Goal: Transaction & Acquisition: Obtain resource

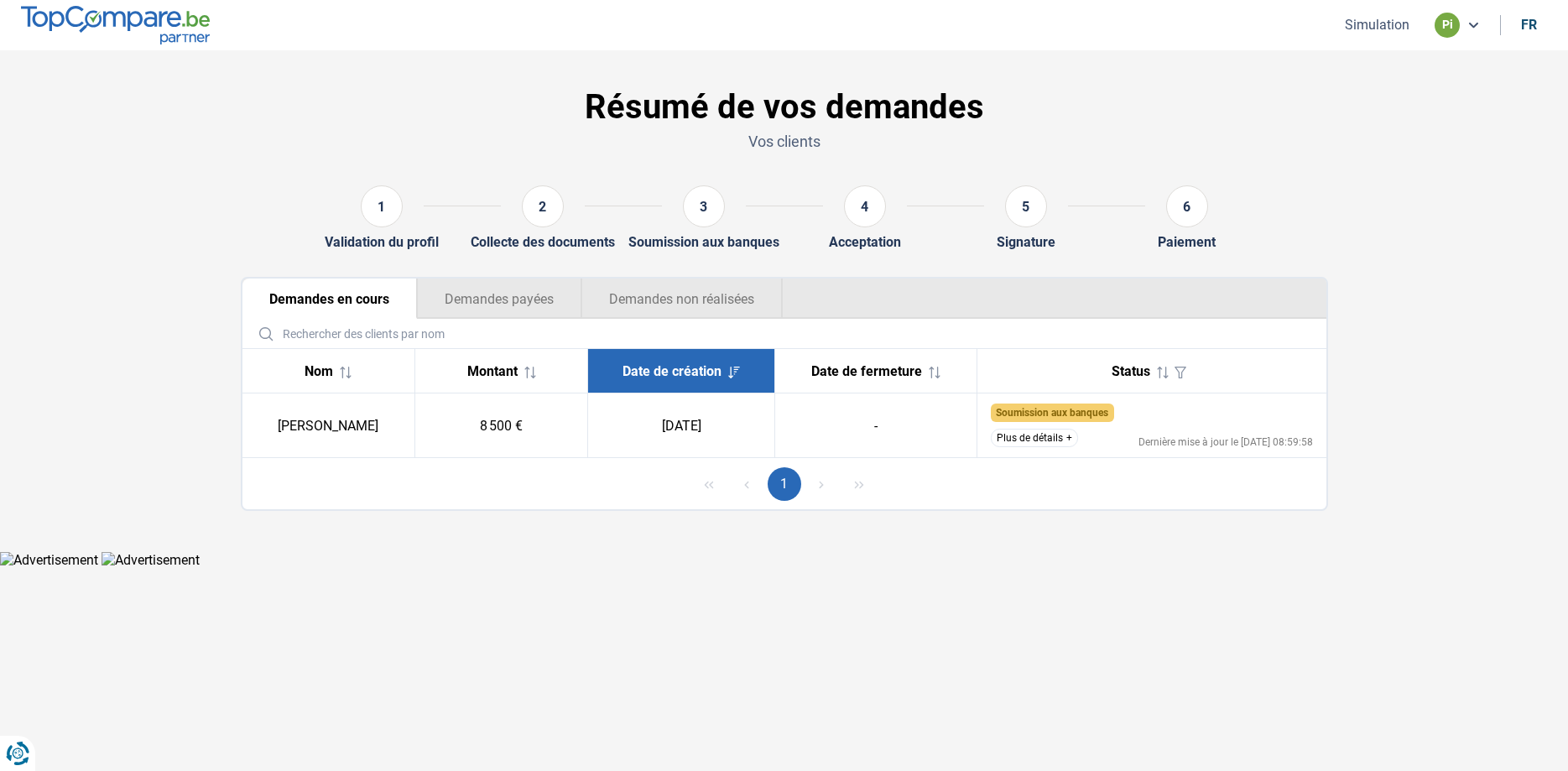
click at [1359, 31] on button "Simulation" at bounding box center [1377, 24] width 74 height 17
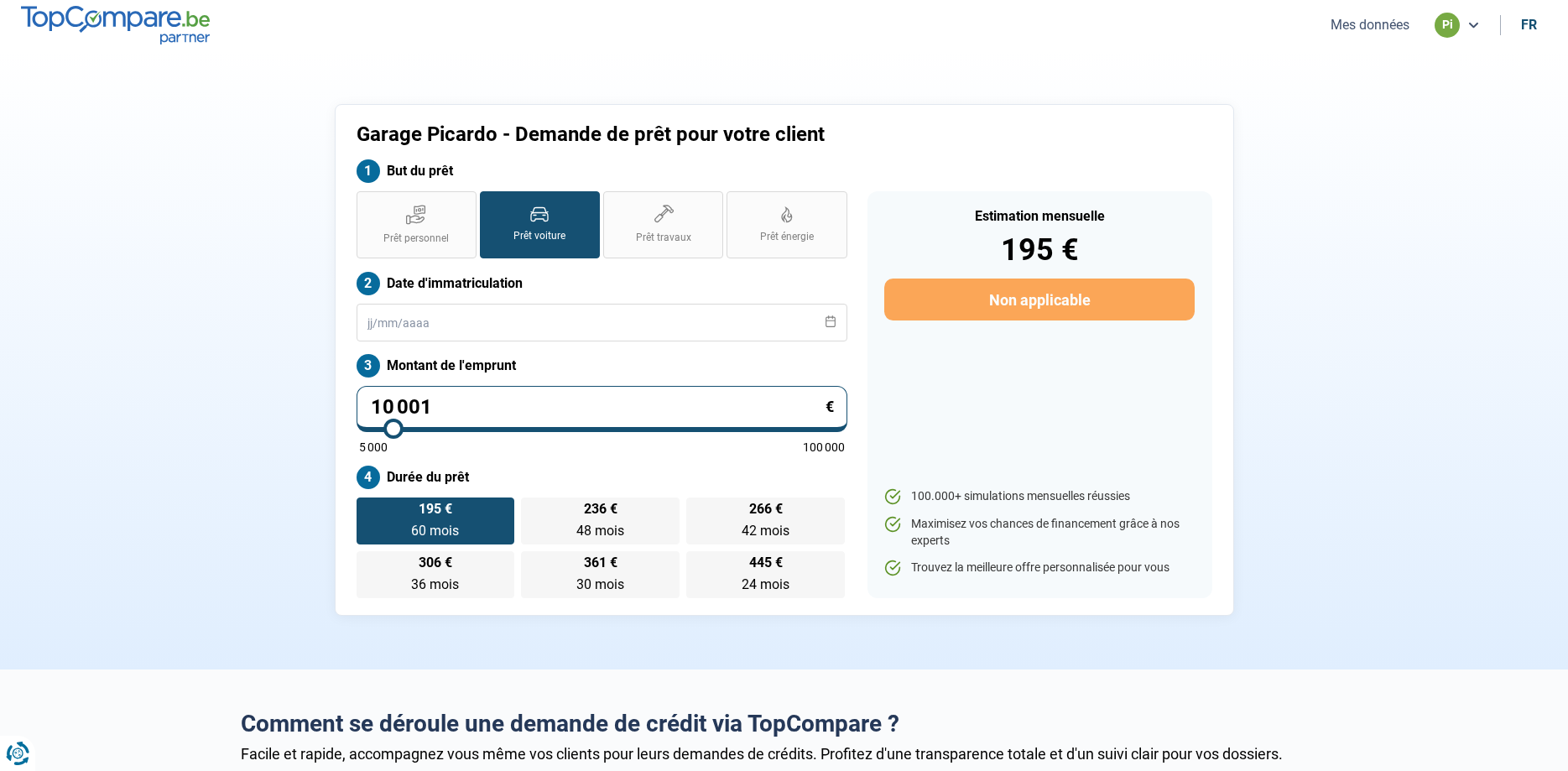
click at [463, 405] on input "10 001" at bounding box center [601, 409] width 490 height 46
drag, startPoint x: 459, startPoint y: 401, endPoint x: 254, endPoint y: 426, distance: 206.5
click at [356, 428] on input "10 001" at bounding box center [601, 409] width 490 height 46
type input "8"
type input "5000"
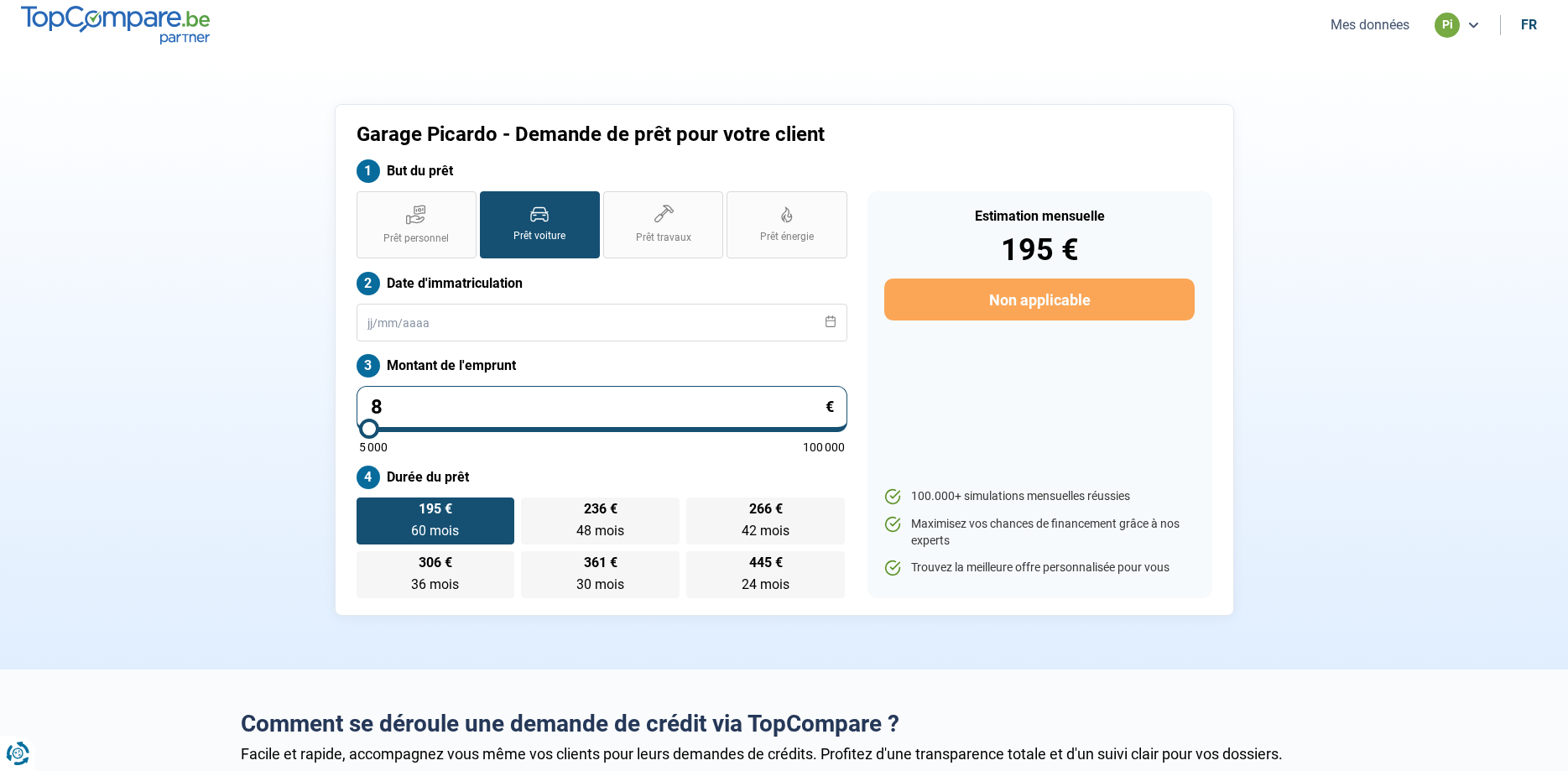
type input "80"
type input "5000"
type input "800"
type input "5000"
type input "8 000"
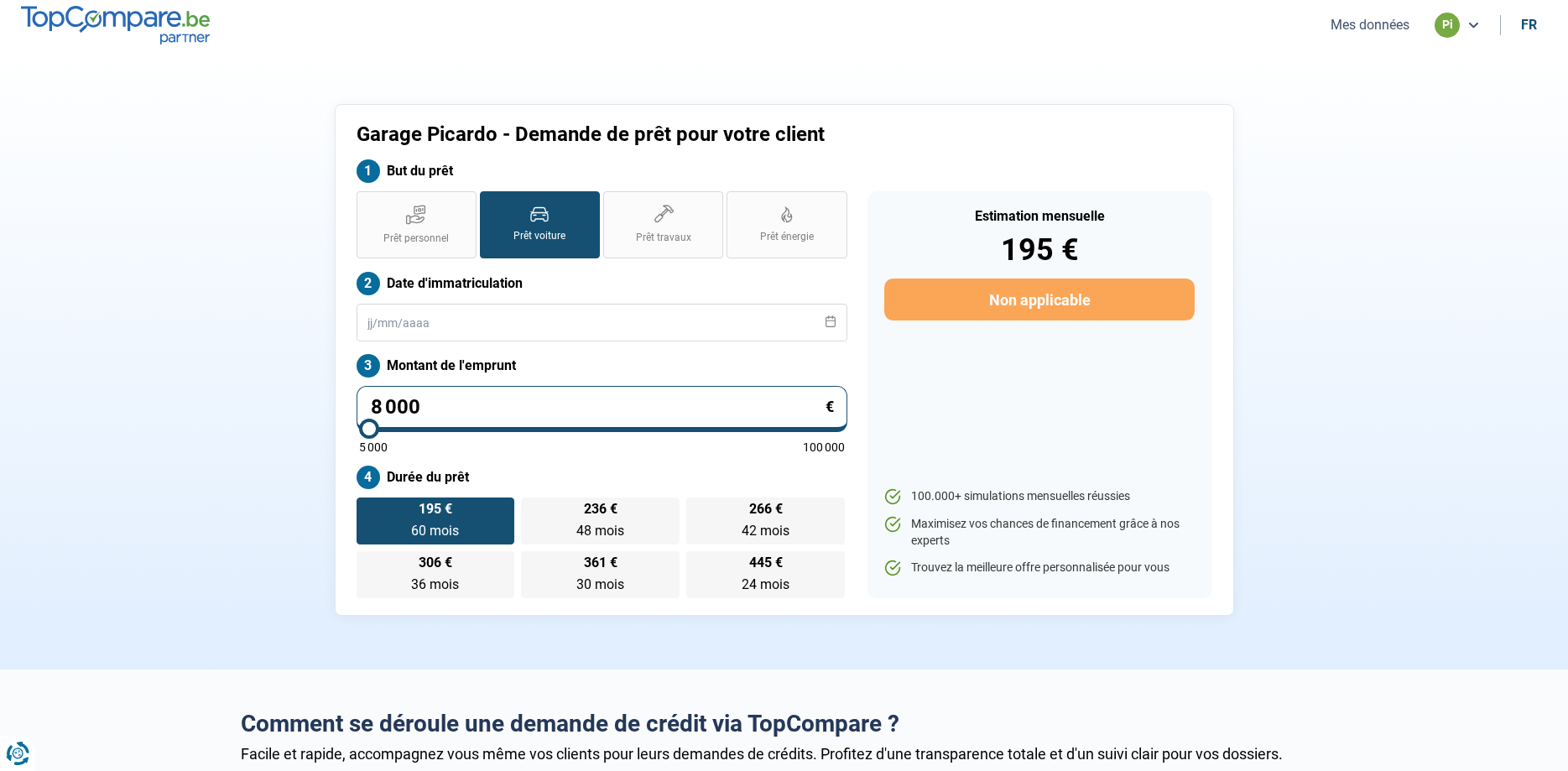
type input "8000"
type input "8 000"
radio input "true"
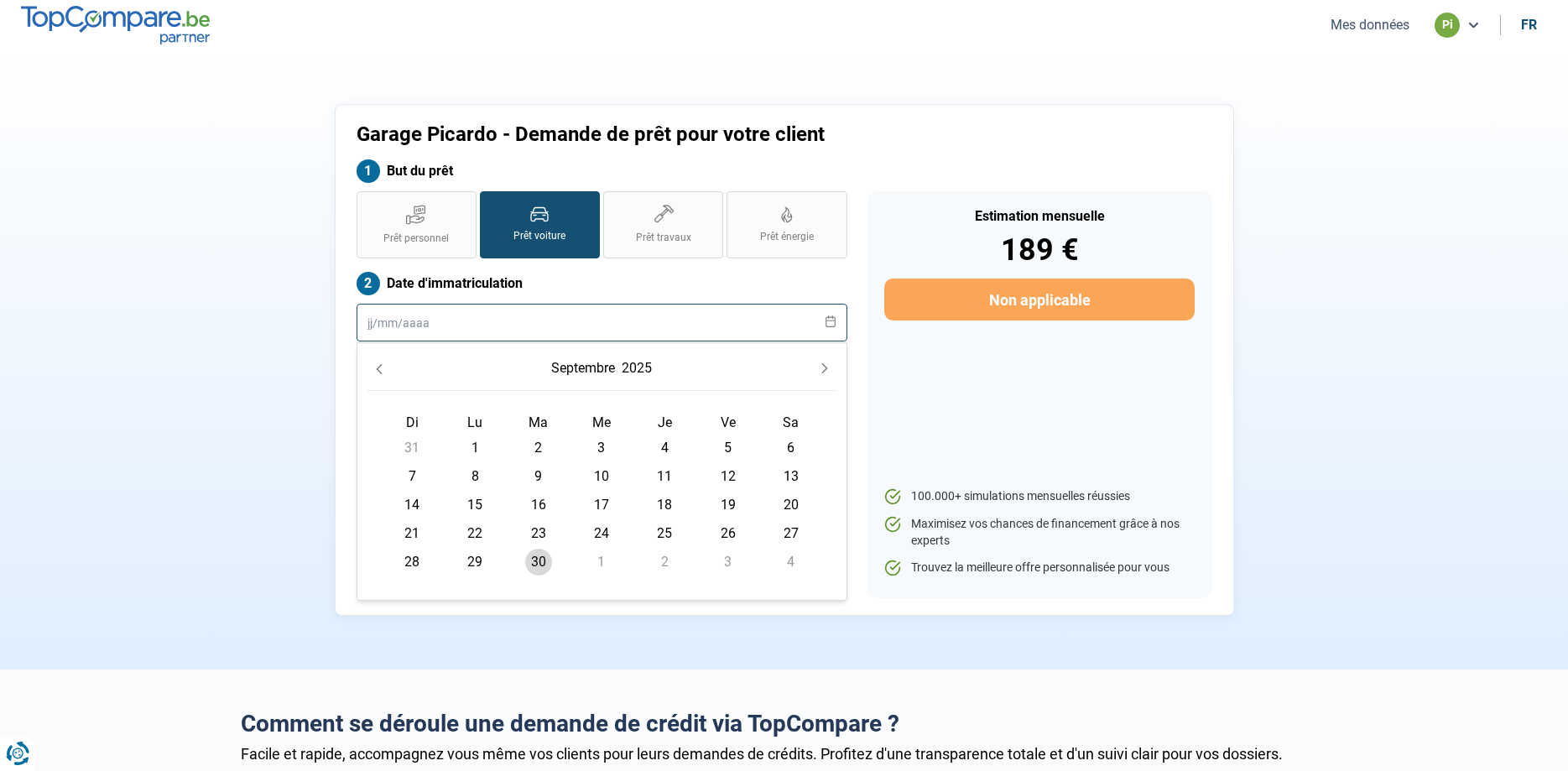
click at [378, 317] on input "text" at bounding box center [601, 323] width 490 height 38
drag, startPoint x: 387, startPoint y: 327, endPoint x: 332, endPoint y: 334, distance: 55.4
click at [356, 334] on input "01" at bounding box center [601, 323] width 490 height 38
type input "/"
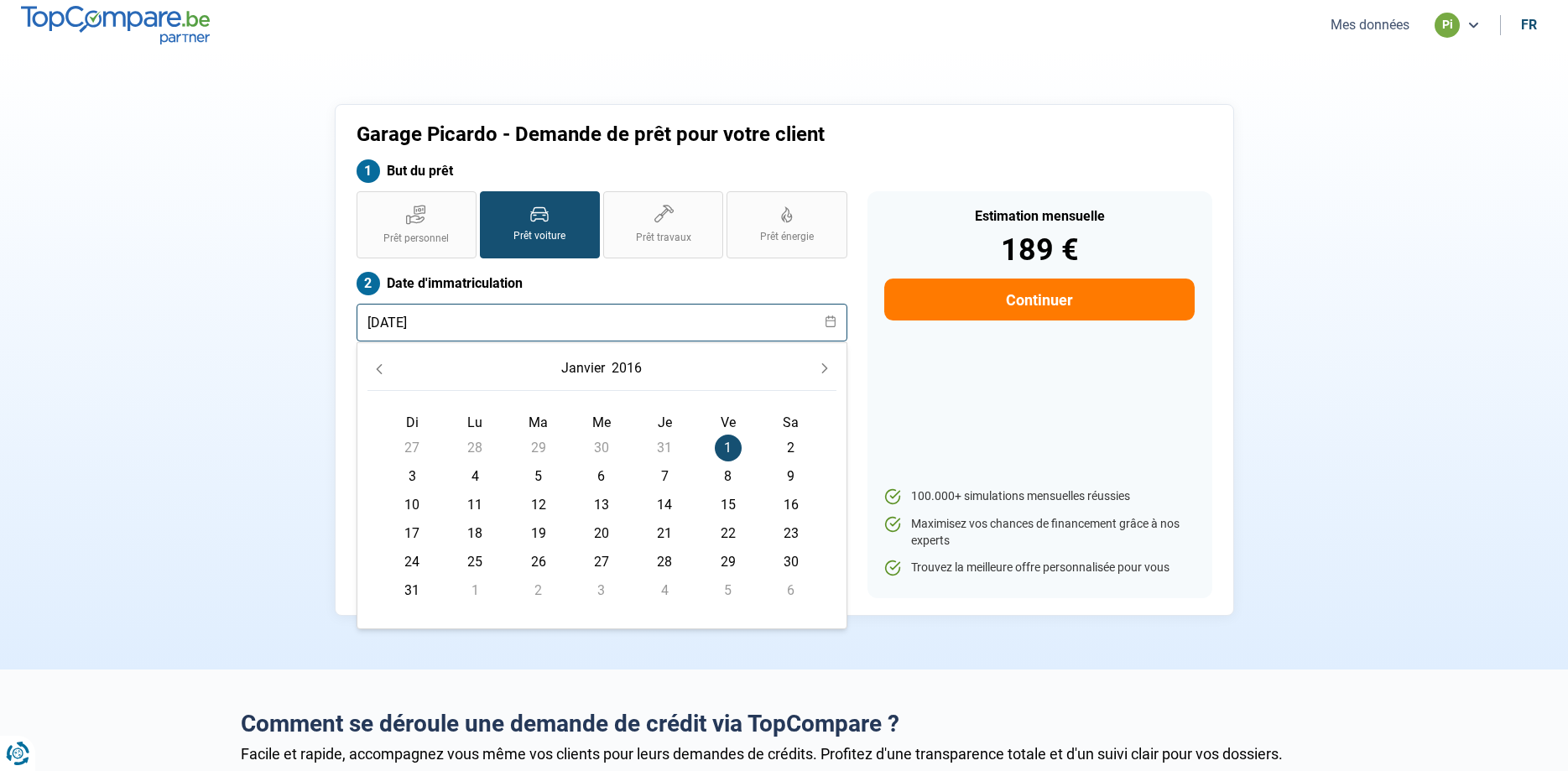
type input "[DATE]"
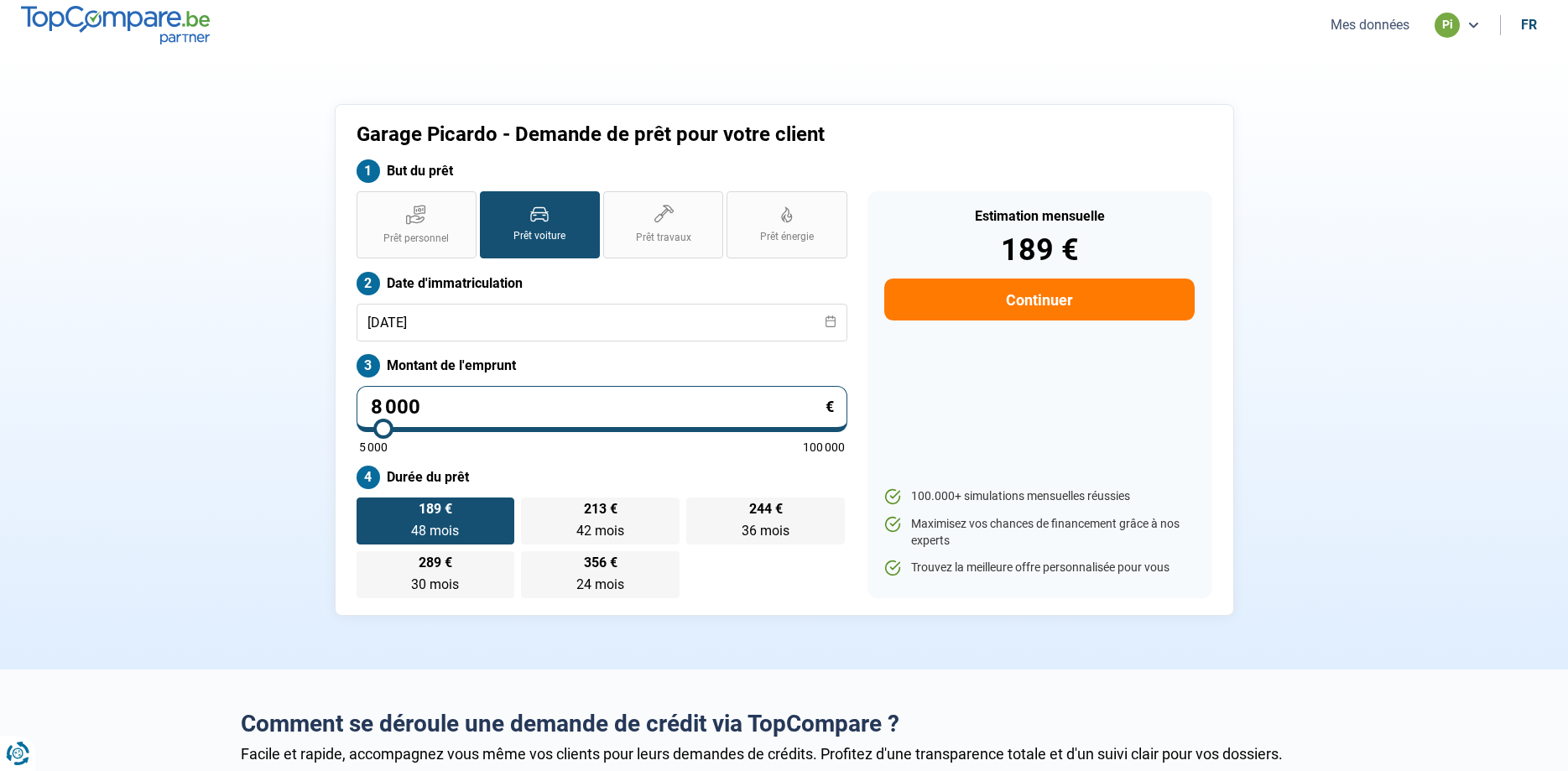
click at [201, 323] on section "Garage Picardo - Demande de prêt pour votre client But du prêt Prêt personnel P…" at bounding box center [784, 360] width 1568 height 619
drag, startPoint x: 420, startPoint y: 390, endPoint x: 337, endPoint y: 392, distance: 83.0
click at [356, 397] on input "8 000" at bounding box center [601, 409] width 490 height 46
type input "5"
type input "5000"
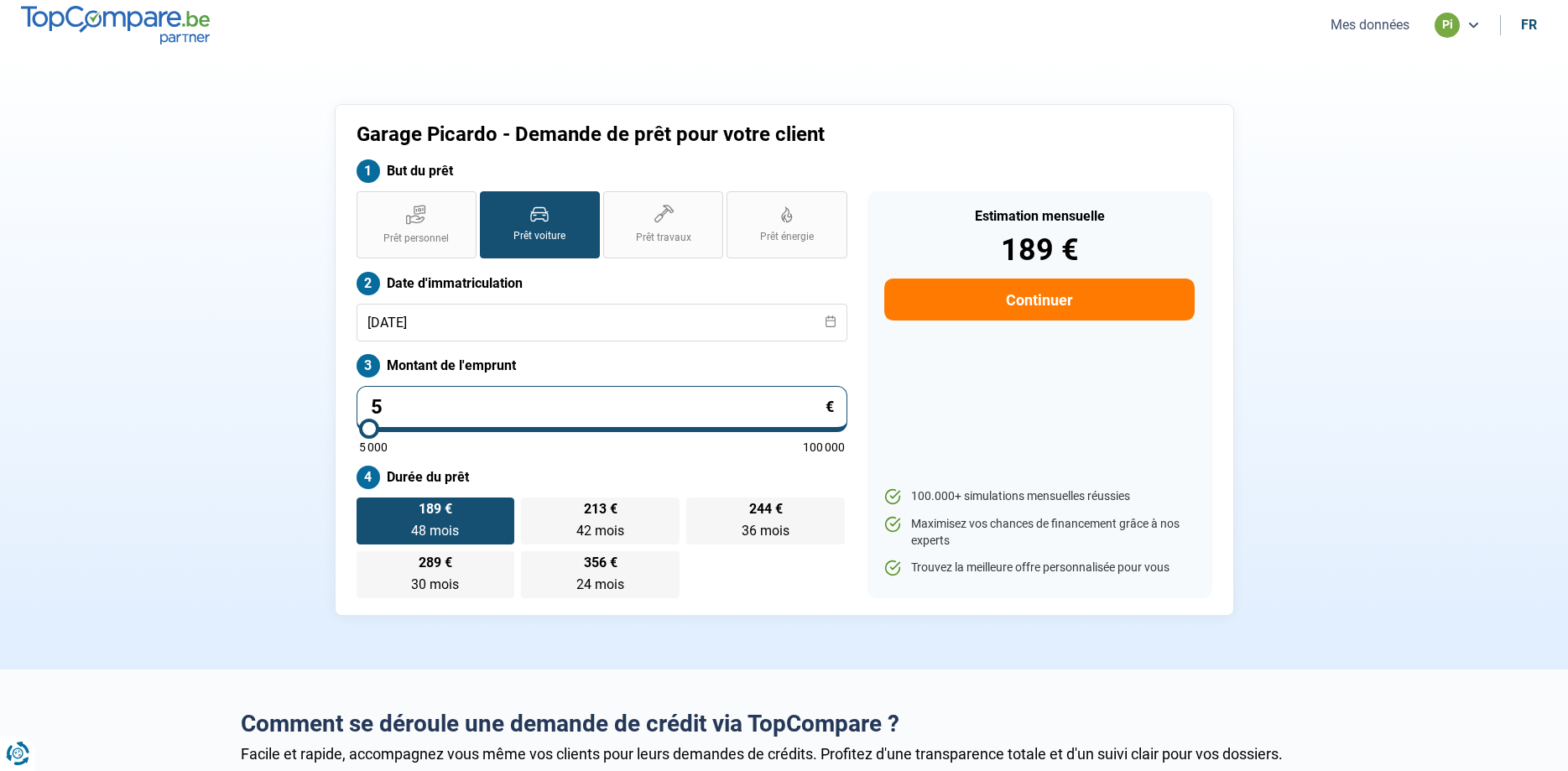
type input "50"
type input "5000"
type input "500"
type input "5000"
type input "5 000"
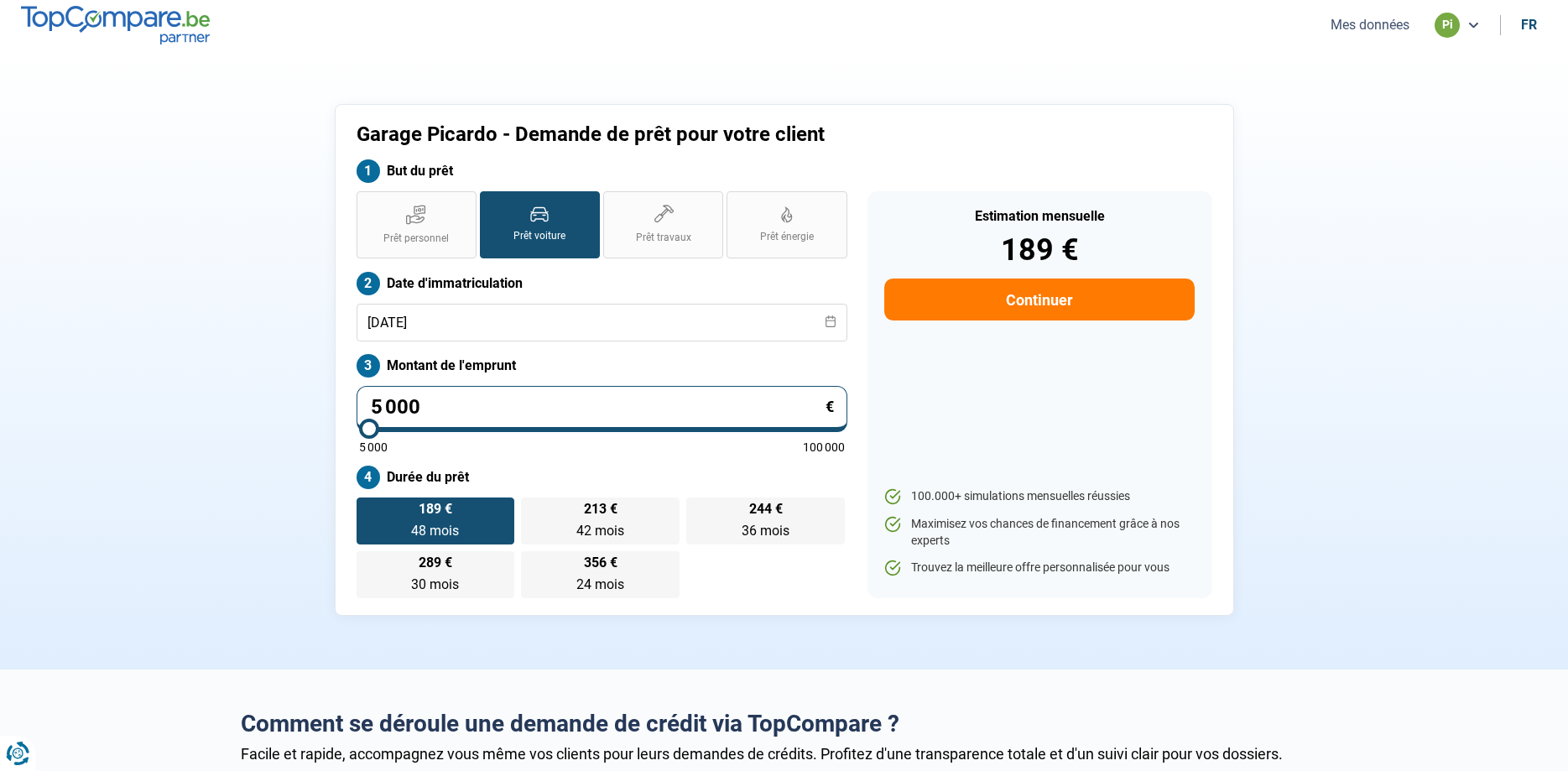
radio input "true"
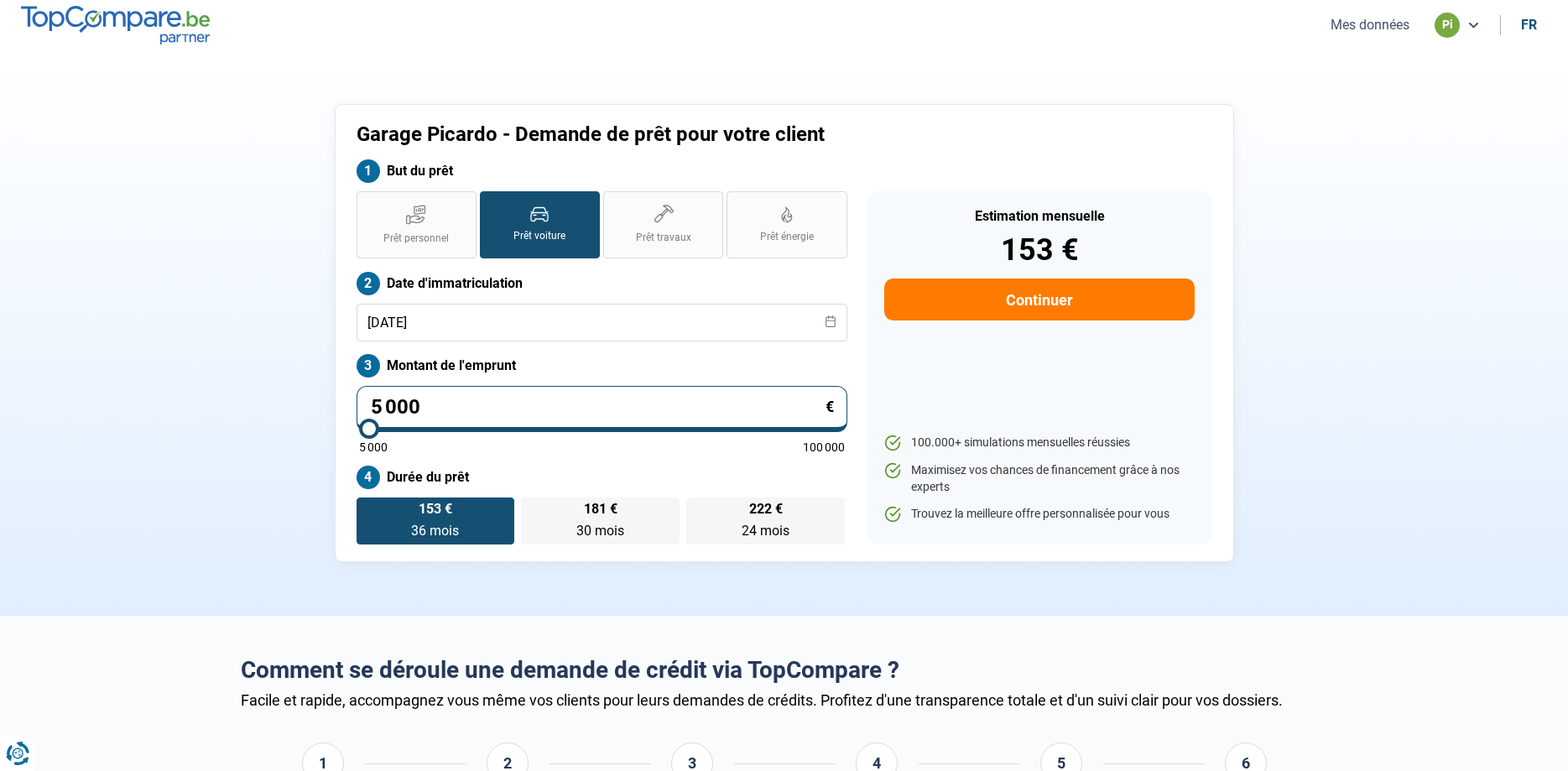
click at [989, 366] on div "Estimation mensuelle 153 € Continuer 100.000+ simulations mensuelles réussies M…" at bounding box center [1040, 368] width 344 height 353
click at [256, 346] on div "Garage Picardo - Demande de prêt pour votre client But du prêt Prêt personnel P…" at bounding box center [785, 332] width 1108 height 458
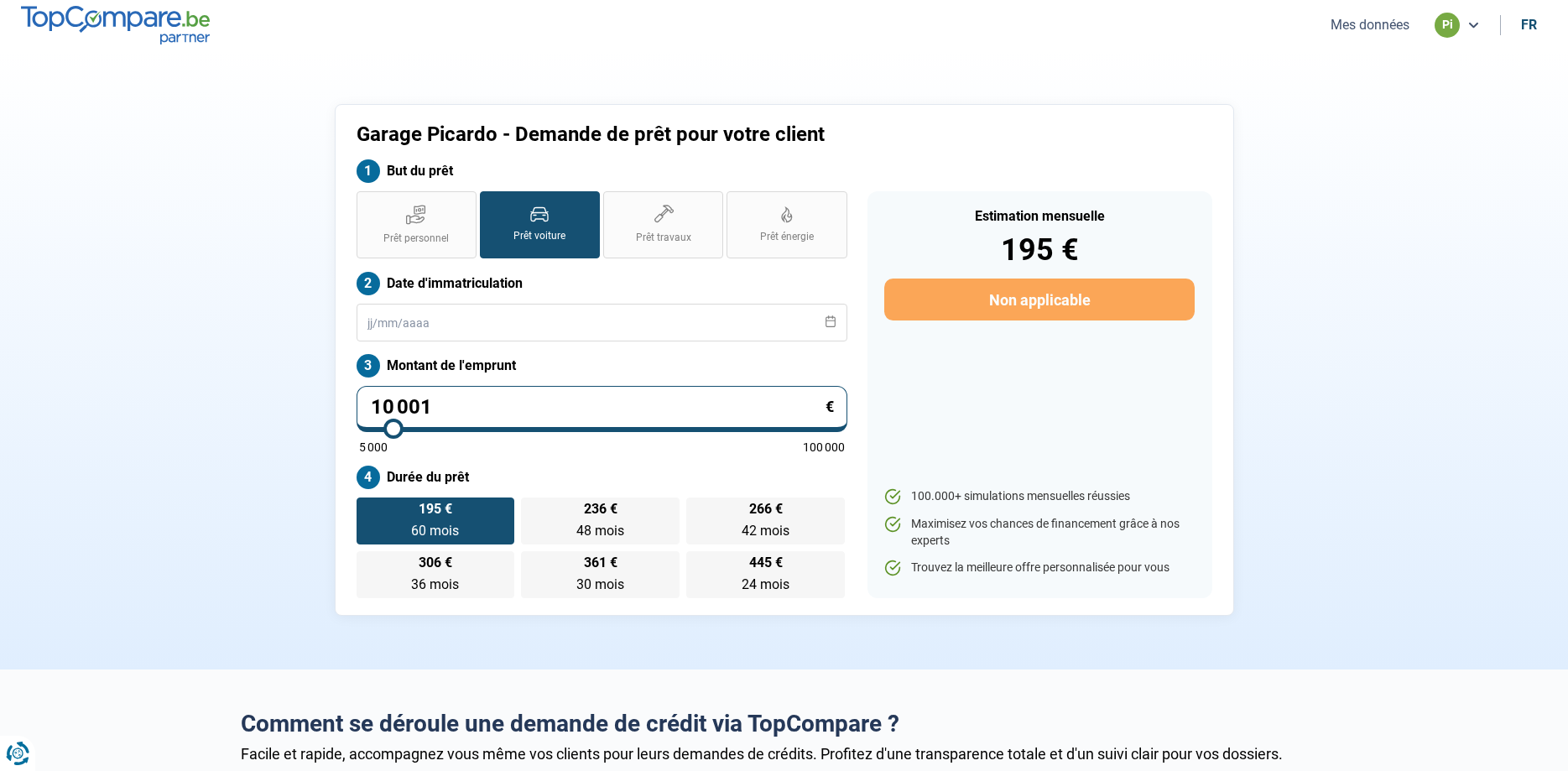
click at [1360, 30] on button "Mes données" at bounding box center [1370, 24] width 89 height 17
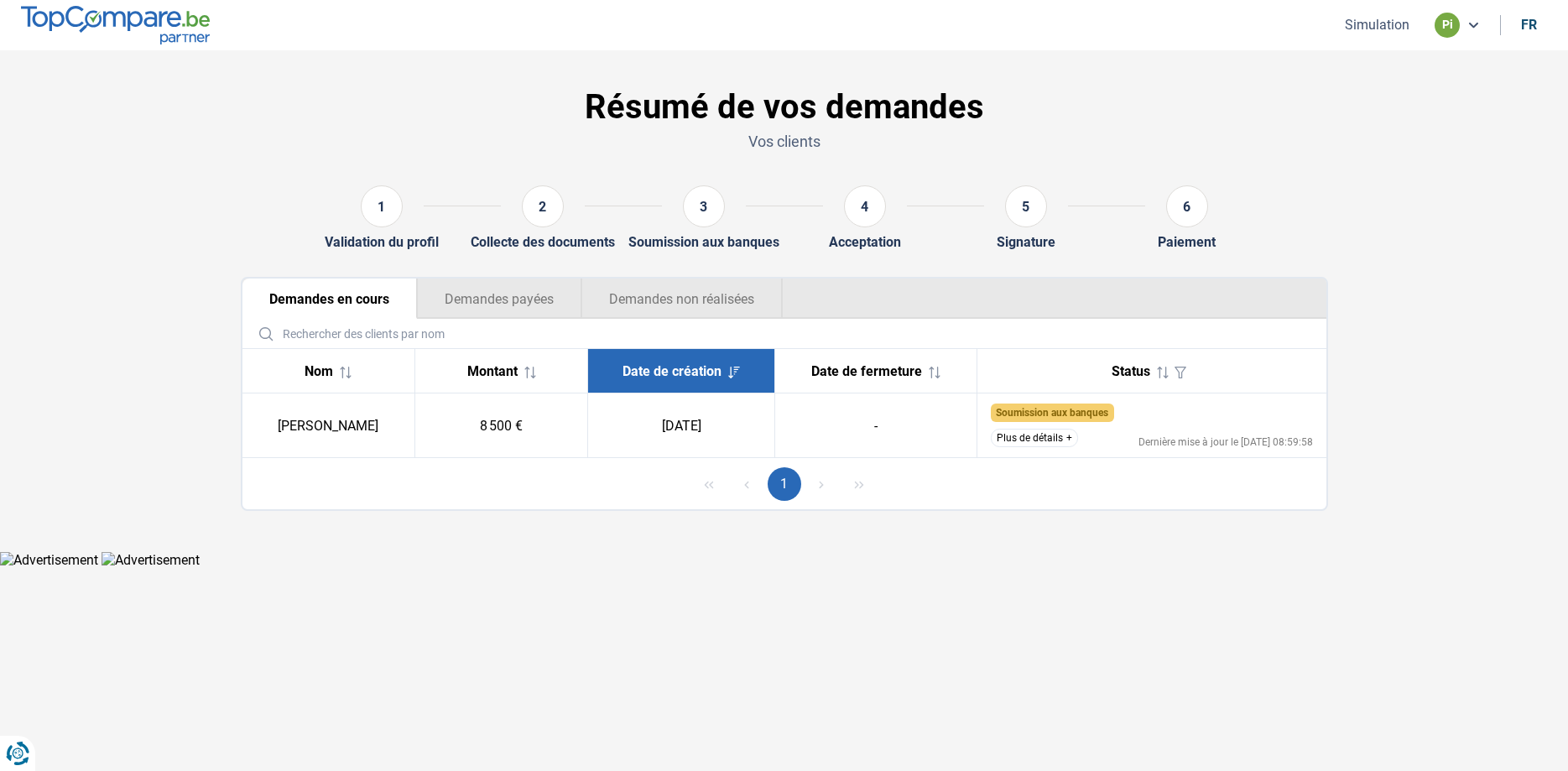
click at [1053, 436] on button "Plus de détails" at bounding box center [1034, 438] width 87 height 18
